Goal: Find specific page/section: Find specific page/section

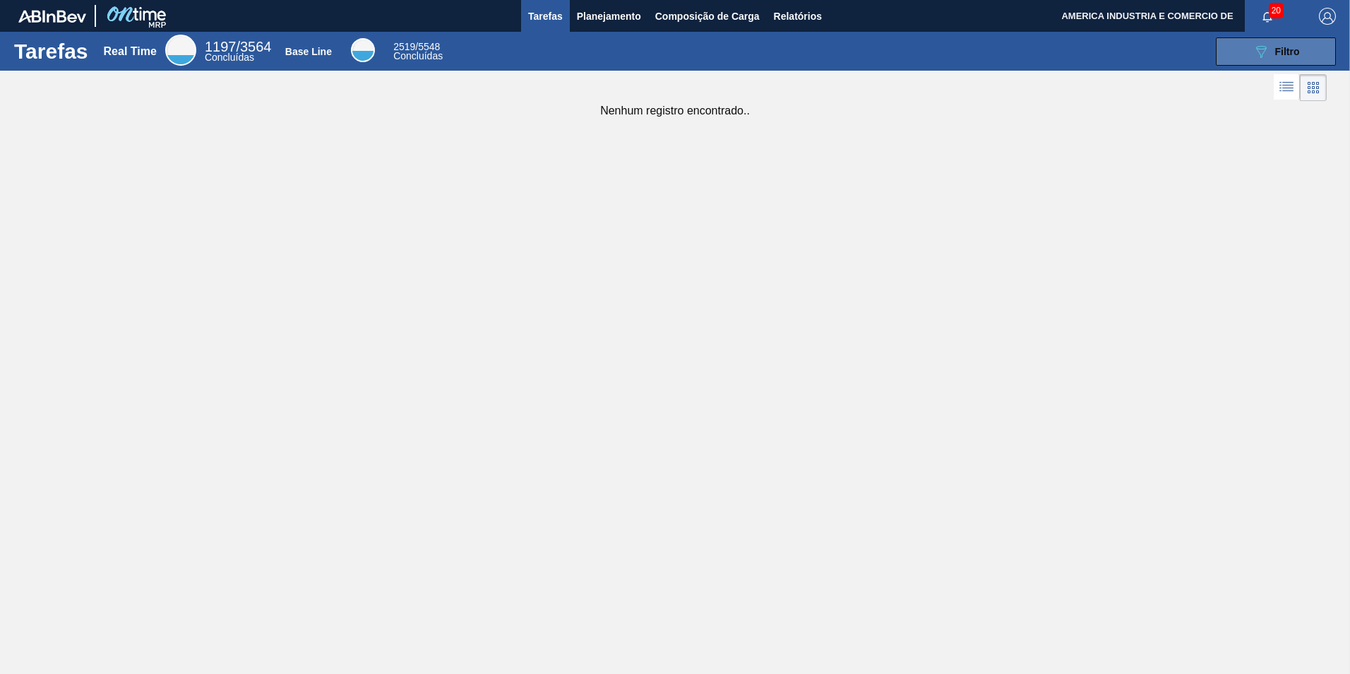
click at [1291, 56] on span "Filtro" at bounding box center [1288, 51] width 25 height 11
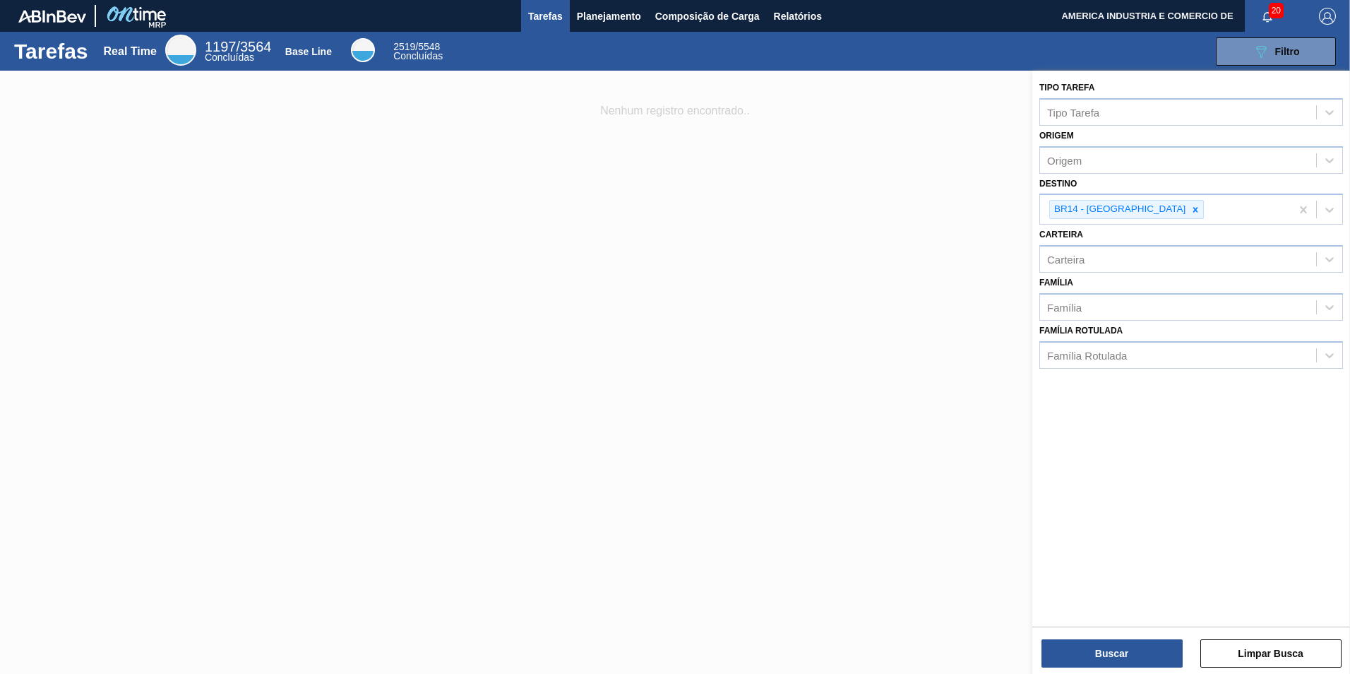
drag, startPoint x: 794, startPoint y: 136, endPoint x: 713, endPoint y: 97, distance: 89.4
click at [797, 137] on div at bounding box center [675, 408] width 1350 height 674
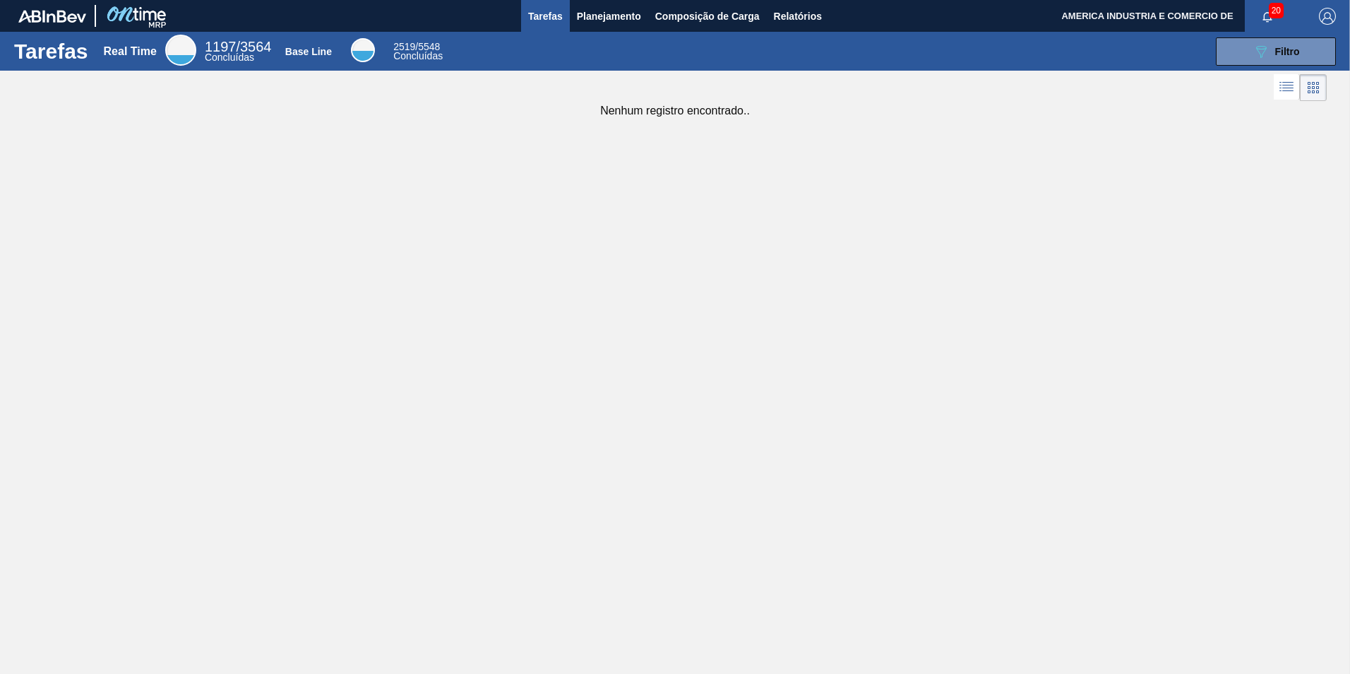
click at [622, 33] on div "Tarefas Real Time 1197 / 3564 Concluídas Base Line 2519 / 5548 Concluídas 089F7…" at bounding box center [675, 51] width 1350 height 39
click at [613, 20] on span "Planejamento" at bounding box center [609, 16] width 64 height 17
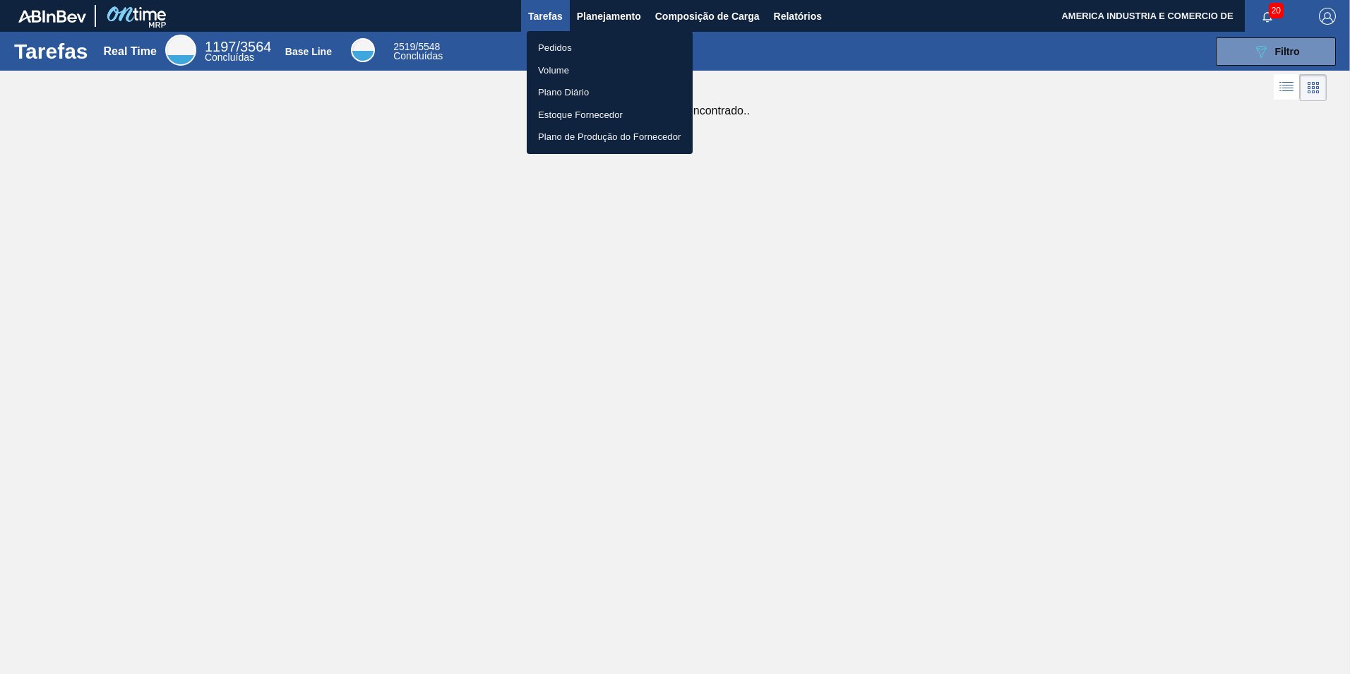
click at [547, 44] on li "Pedidos" at bounding box center [610, 48] width 166 height 23
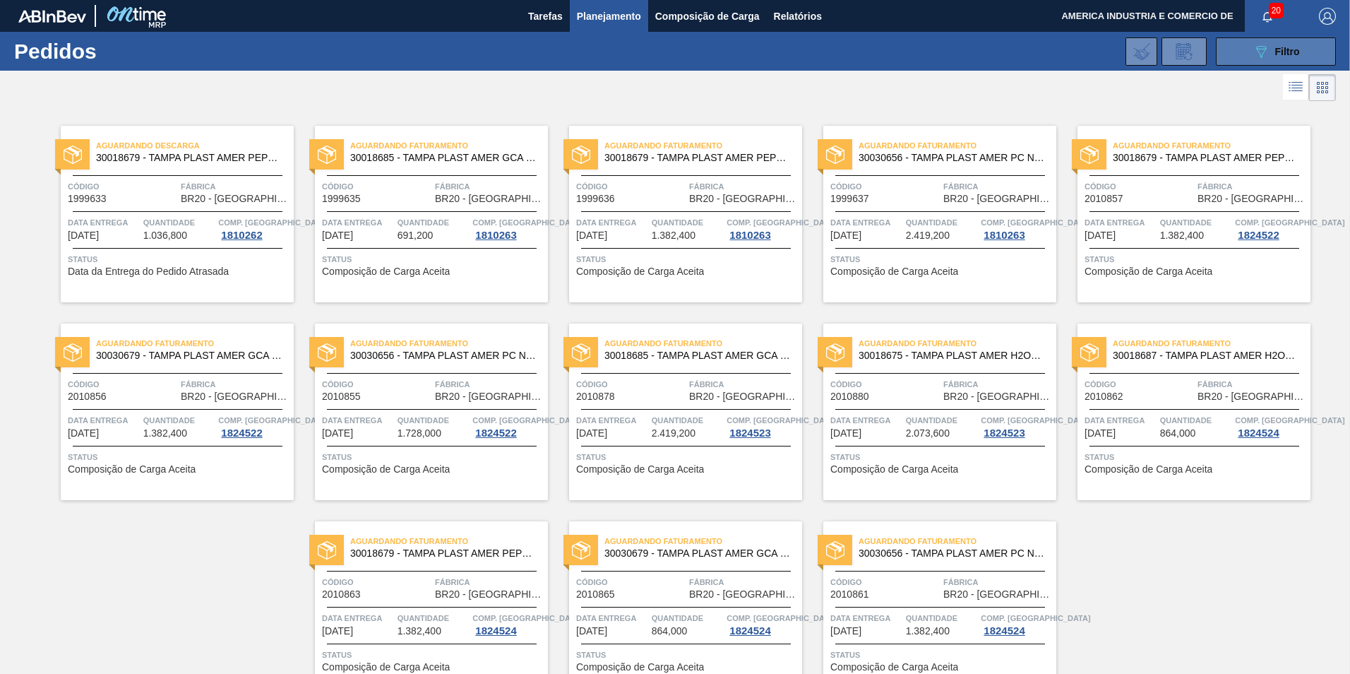
click at [1269, 49] on div "089F7B8B-B2A5-4AFE-B5C0-19BA573D28AC Filtro" at bounding box center [1276, 51] width 47 height 17
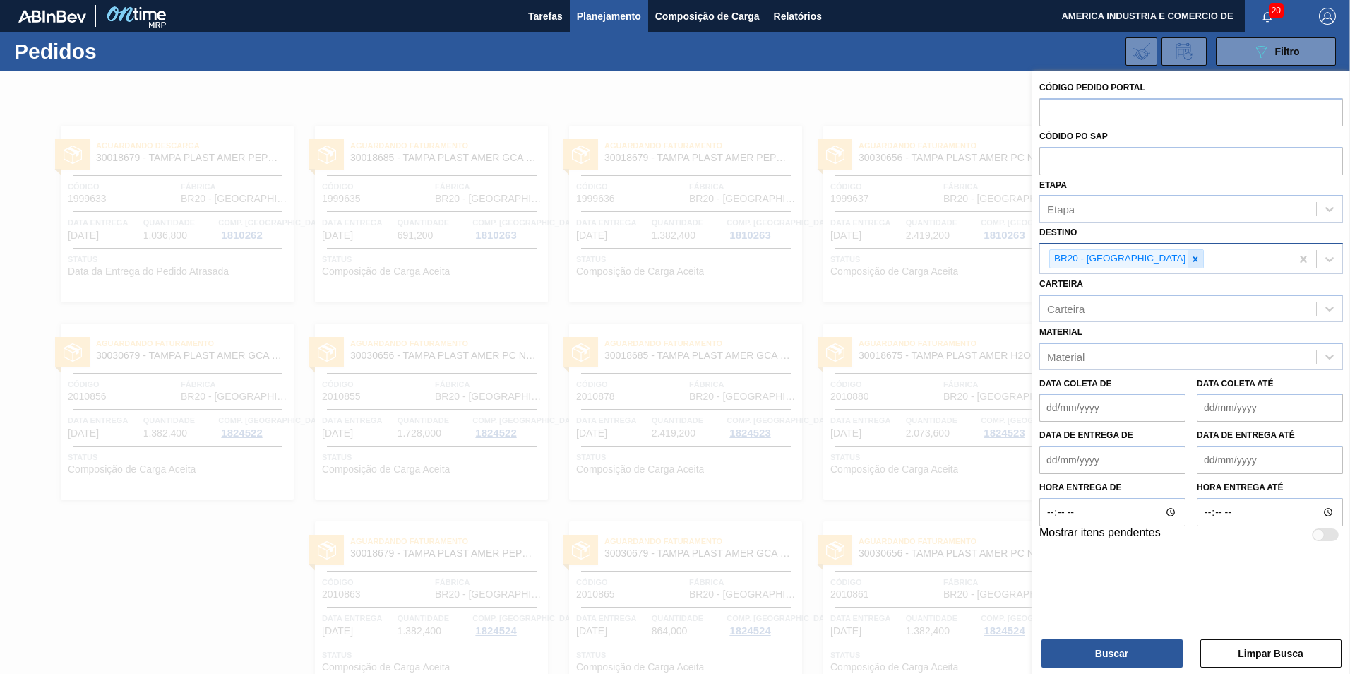
click at [1191, 259] on icon at bounding box center [1196, 259] width 10 height 10
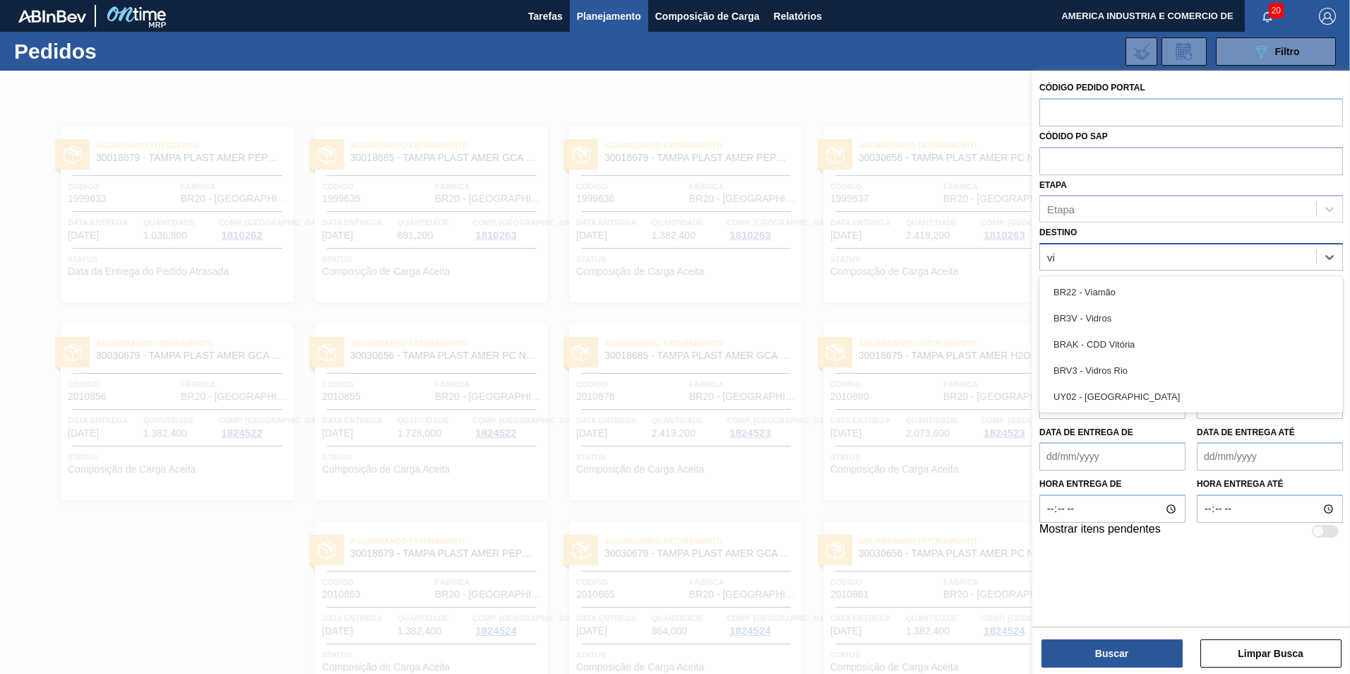
type input "via"
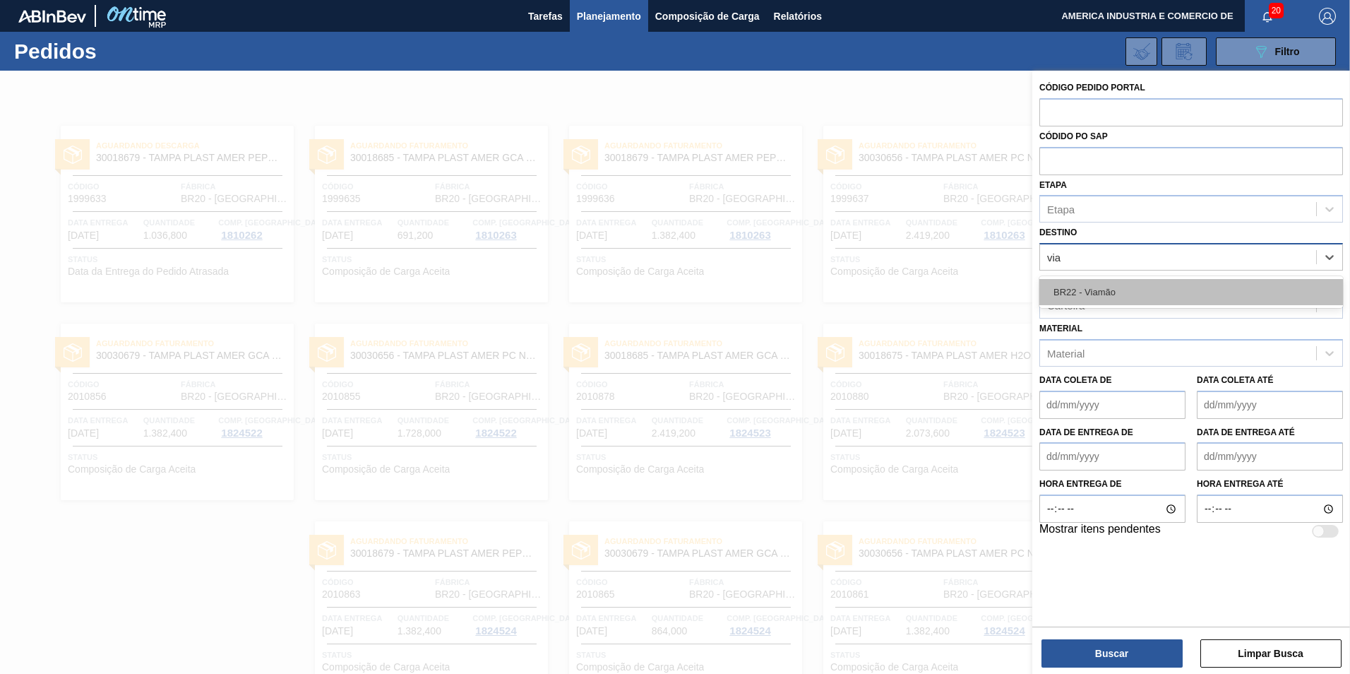
click at [1119, 287] on div "BR22 - Viamão" at bounding box center [1192, 292] width 304 height 26
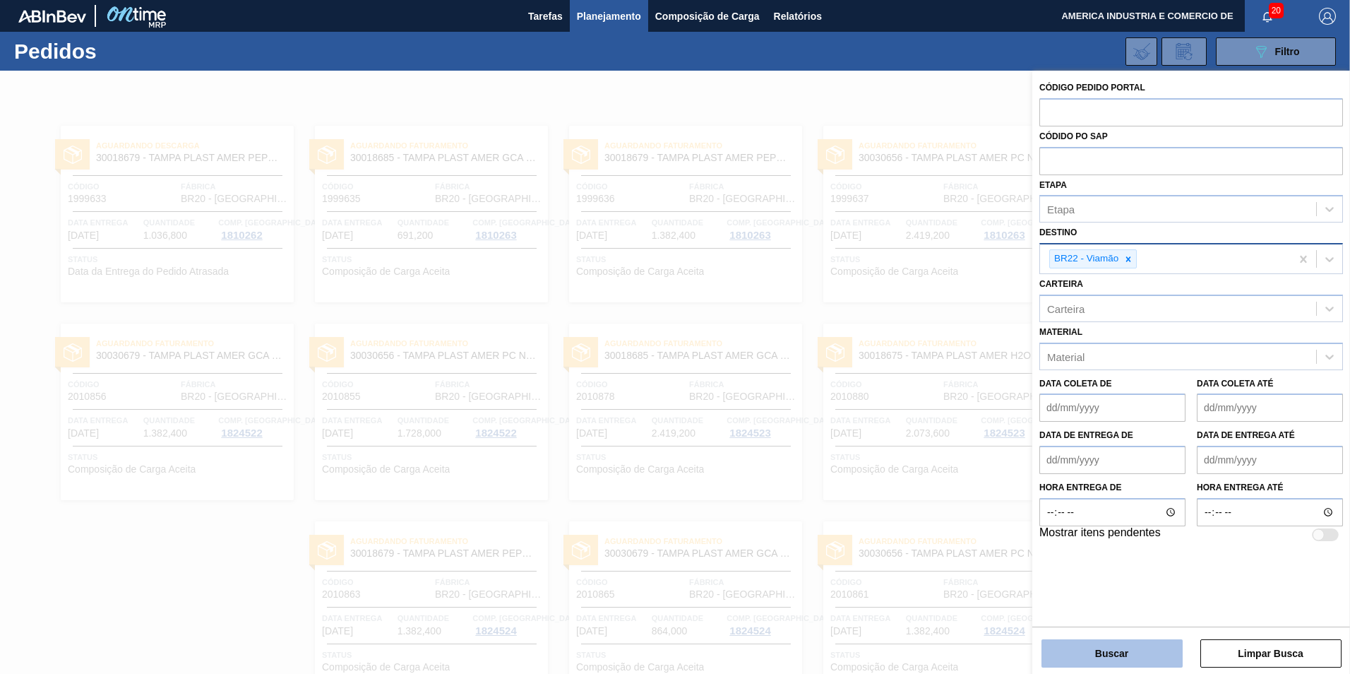
click at [1123, 653] on button "Buscar" at bounding box center [1112, 653] width 141 height 28
